Goal: Task Accomplishment & Management: Manage account settings

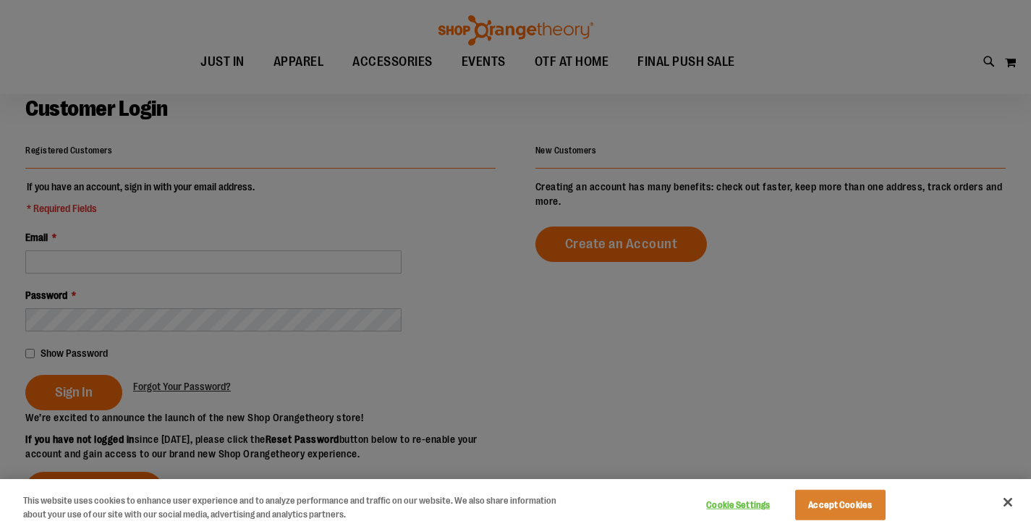
scroll to position [72, 0]
click at [168, 271] on div at bounding box center [515, 264] width 1031 height 529
drag, startPoint x: 843, startPoint y: 506, endPoint x: 557, endPoint y: 372, distance: 315.8
click at [835, 503] on button "Accept Cookies" at bounding box center [840, 505] width 90 height 30
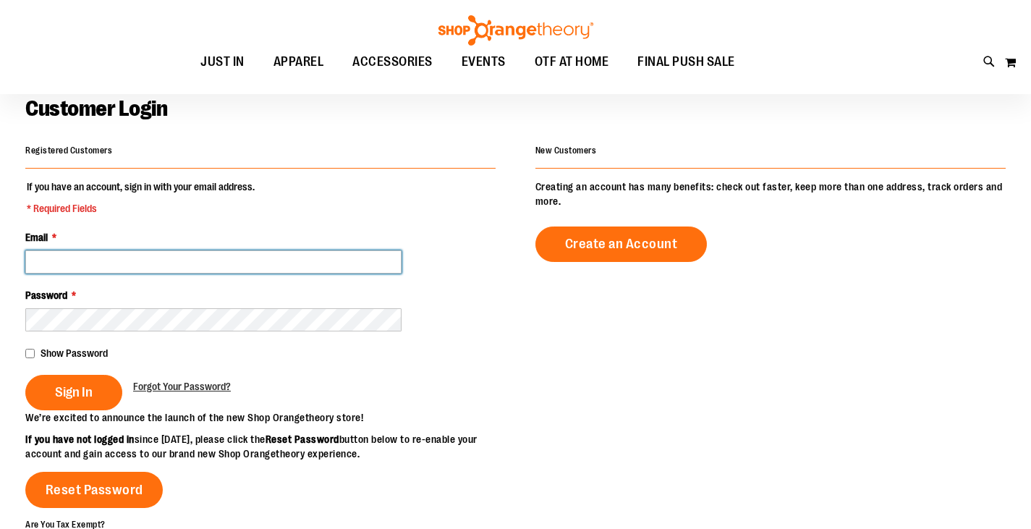
click at [128, 264] on input "Email *" at bounding box center [213, 261] width 376 height 23
type input "**********"
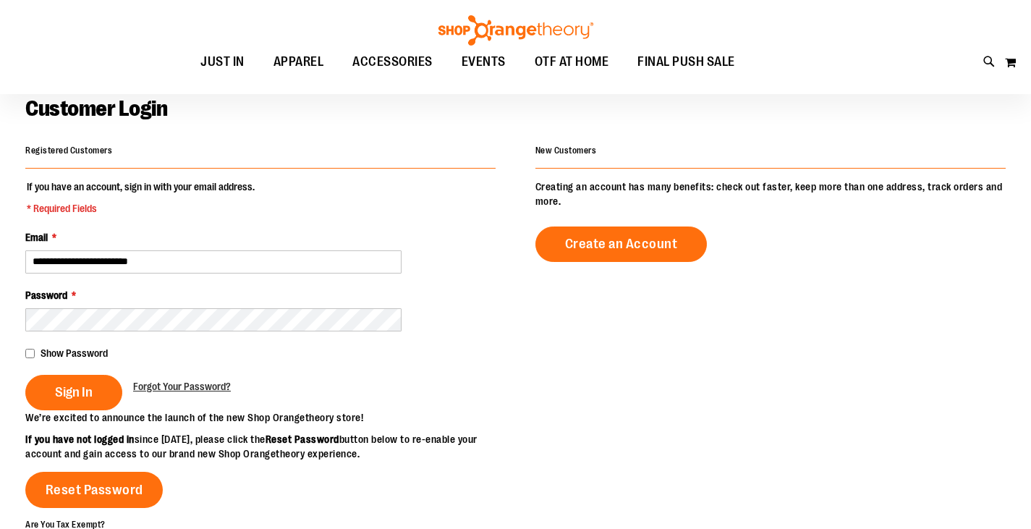
click at [45, 353] on span "Show Password" at bounding box center [74, 353] width 67 height 12
click at [75, 403] on button "Sign In" at bounding box center [73, 392] width 97 height 35
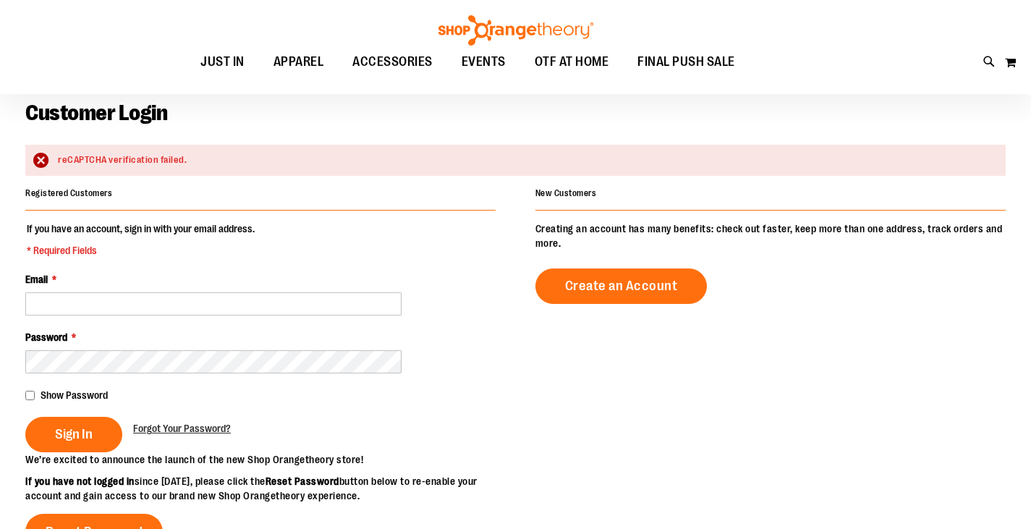
scroll to position [216, 0]
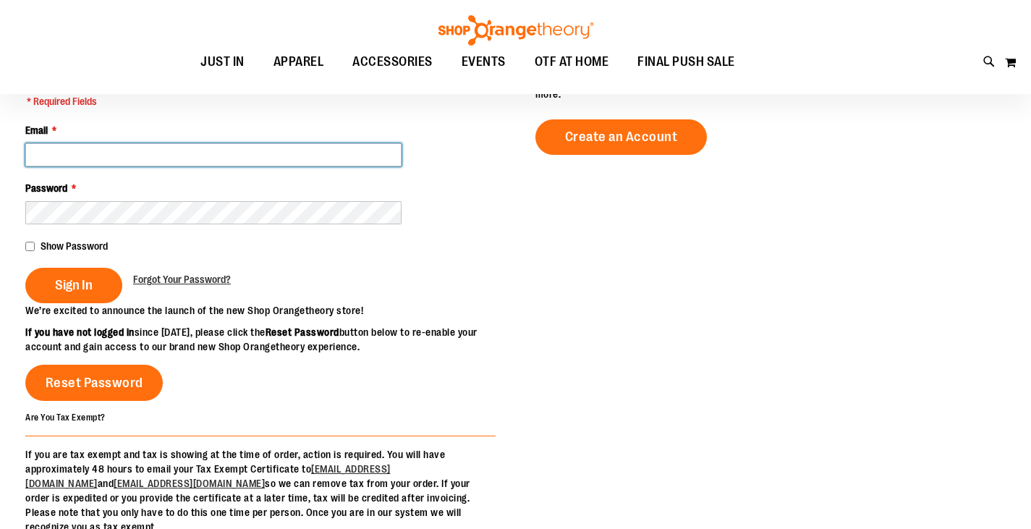
click at [187, 153] on input "Email *" at bounding box center [213, 154] width 376 height 23
type input "**********"
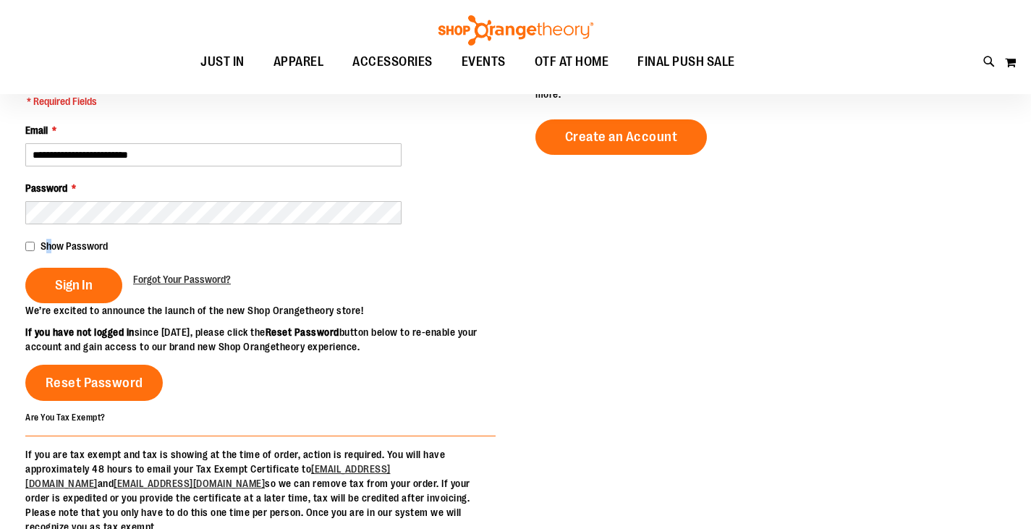
click at [49, 245] on span "Show Password" at bounding box center [74, 246] width 67 height 12
click at [53, 250] on span "Show Password" at bounding box center [74, 246] width 67 height 12
click at [98, 278] on button "Sign In" at bounding box center [73, 285] width 97 height 35
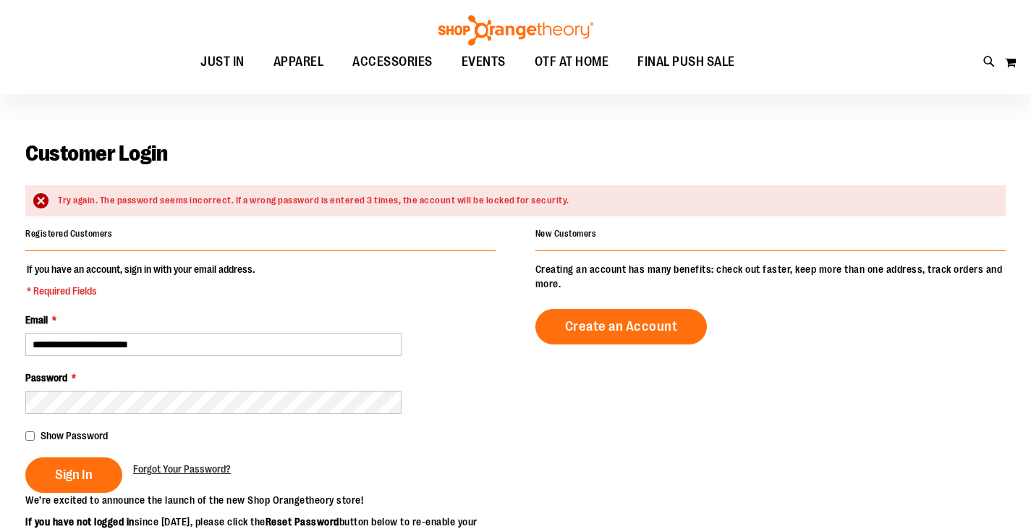
scroll to position [72, 0]
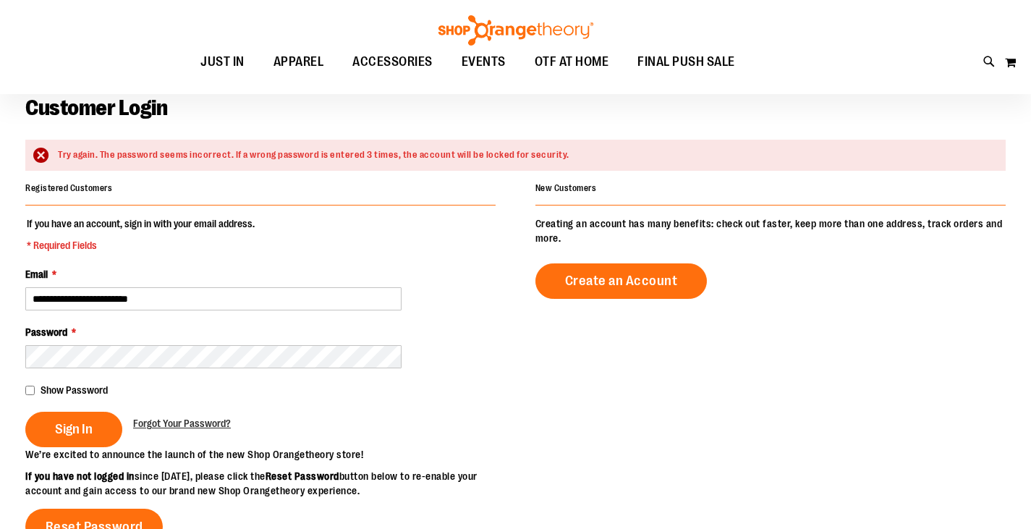
click at [90, 386] on span "Show Password" at bounding box center [74, 390] width 67 height 12
click at [88, 422] on span "Sign In" at bounding box center [74, 429] width 38 height 16
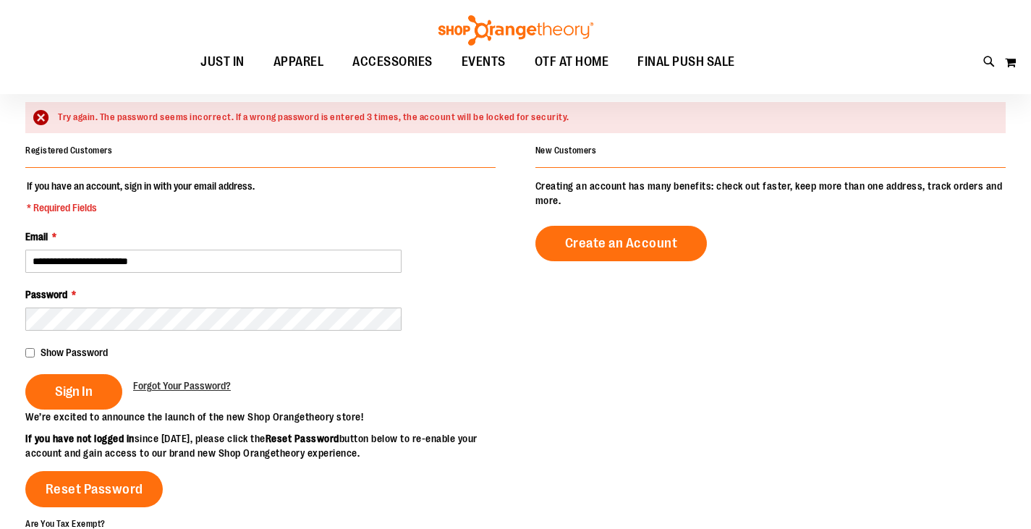
scroll to position [144, 0]
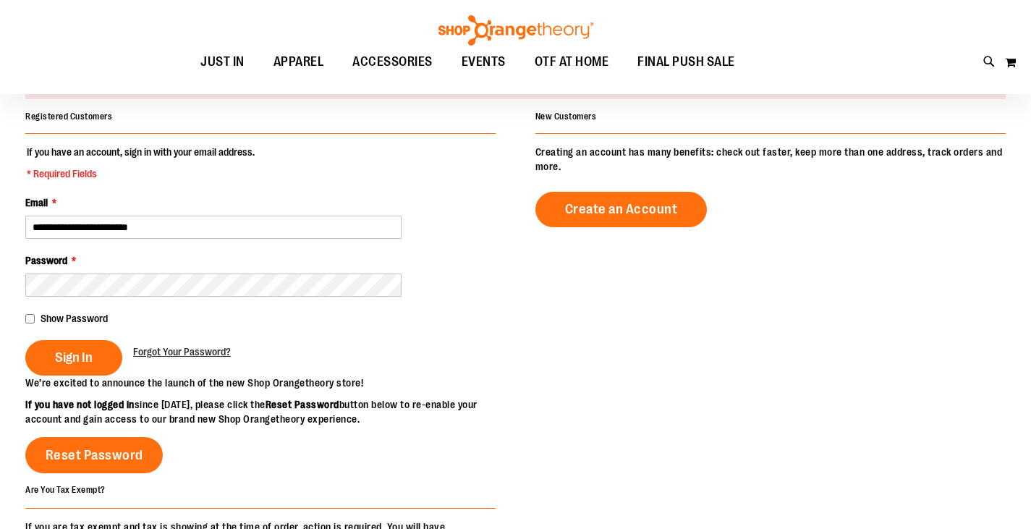
click at [74, 323] on span "Show Password" at bounding box center [74, 318] width 67 height 12
click at [93, 359] on button "Sign In" at bounding box center [73, 357] width 97 height 35
